Goal: Task Accomplishment & Management: Use online tool/utility

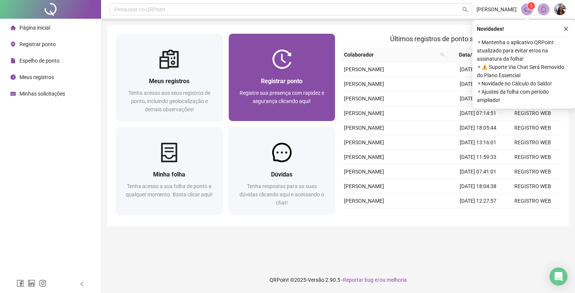
click at [288, 85] on div "Registrar ponto" at bounding box center [282, 80] width 89 height 9
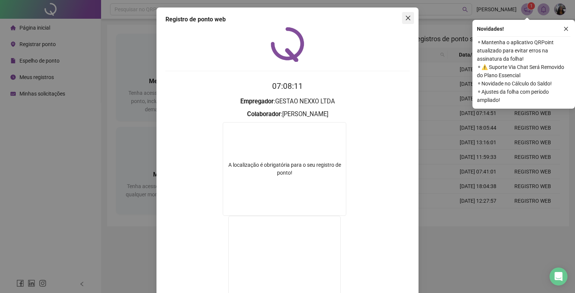
click at [405, 19] on icon "close" at bounding box center [408, 18] width 6 height 6
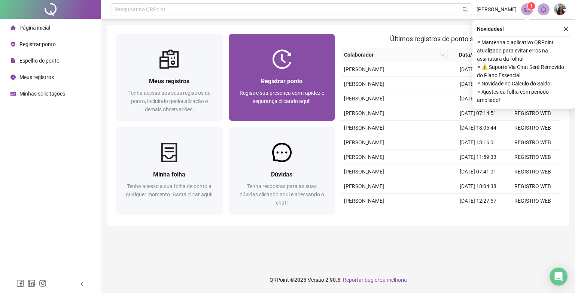
click at [282, 77] on span "Registrar ponto" at bounding box center [282, 80] width 42 height 7
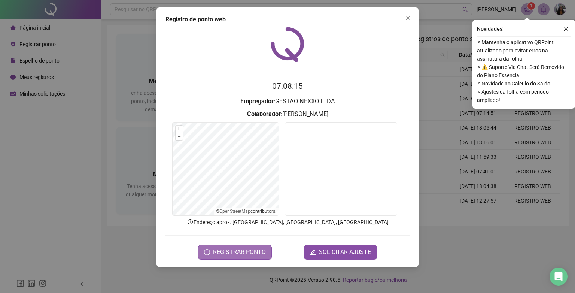
click at [236, 252] on span "REGISTRAR PONTO" at bounding box center [239, 251] width 53 height 9
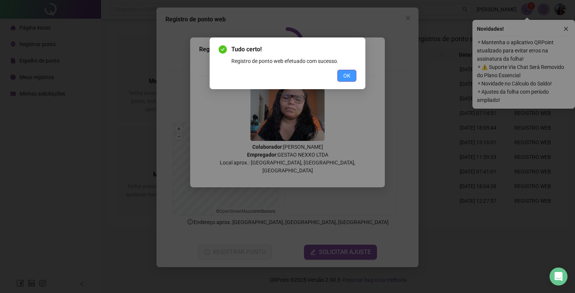
click at [342, 79] on button "OK" at bounding box center [346, 76] width 19 height 12
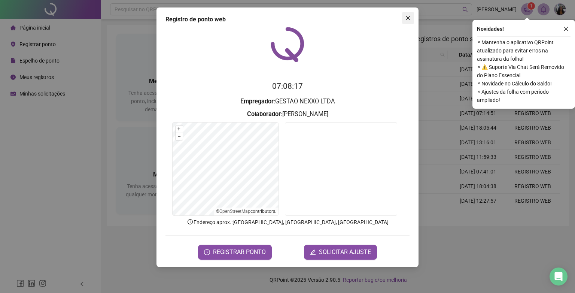
click at [408, 17] on icon "close" at bounding box center [408, 18] width 6 height 6
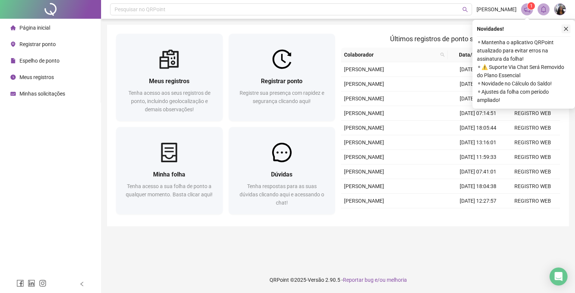
click at [568, 28] on button "button" at bounding box center [565, 28] width 9 height 9
